Goal: Information Seeking & Learning: Learn about a topic

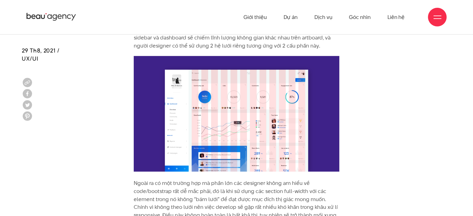
scroll to position [2666, 0]
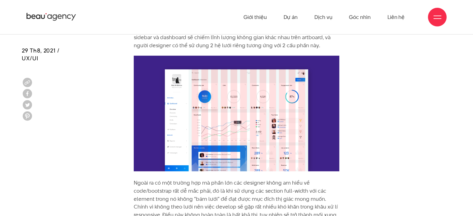
click at [259, 62] on img at bounding box center [237, 114] width 206 height 116
click at [270, 107] on img at bounding box center [237, 114] width 206 height 116
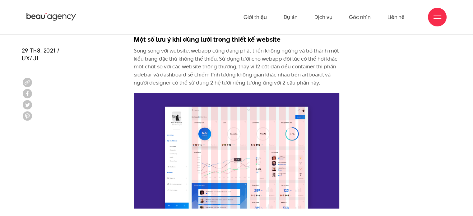
click at [273, 125] on img at bounding box center [237, 151] width 206 height 116
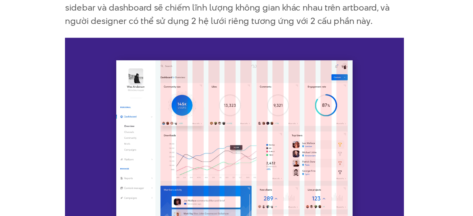
scroll to position [2655, 0]
